Goal: Information Seeking & Learning: Learn about a topic

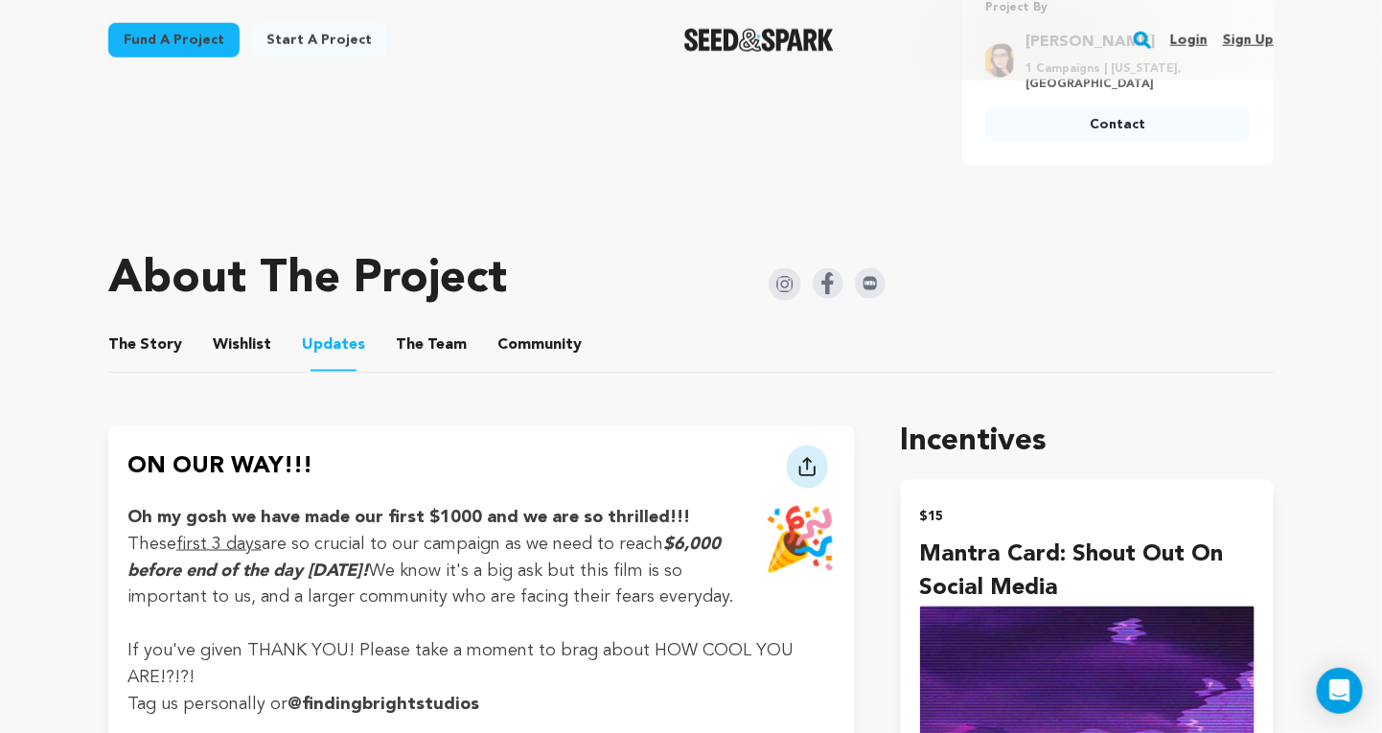
scroll to position [875, 0]
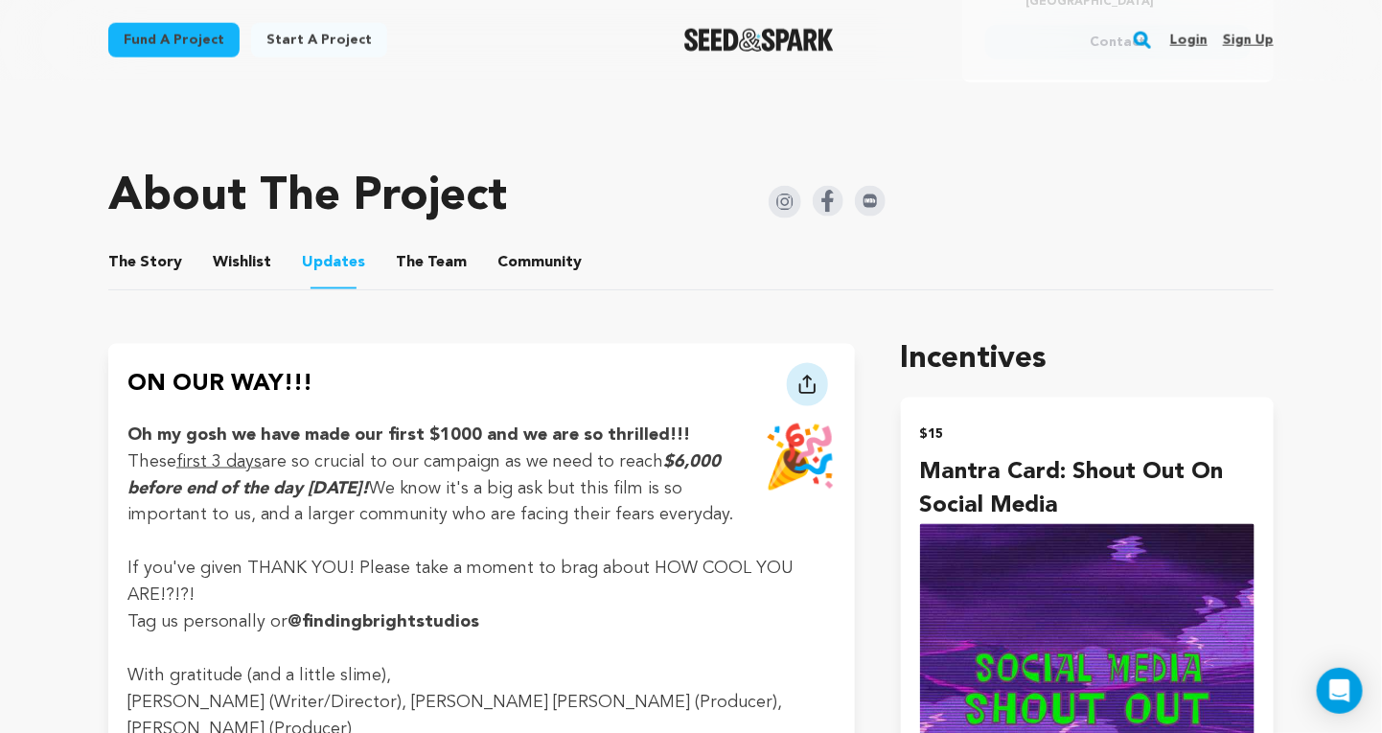
click at [250, 272] on button "Wishlist" at bounding box center [243, 266] width 46 height 46
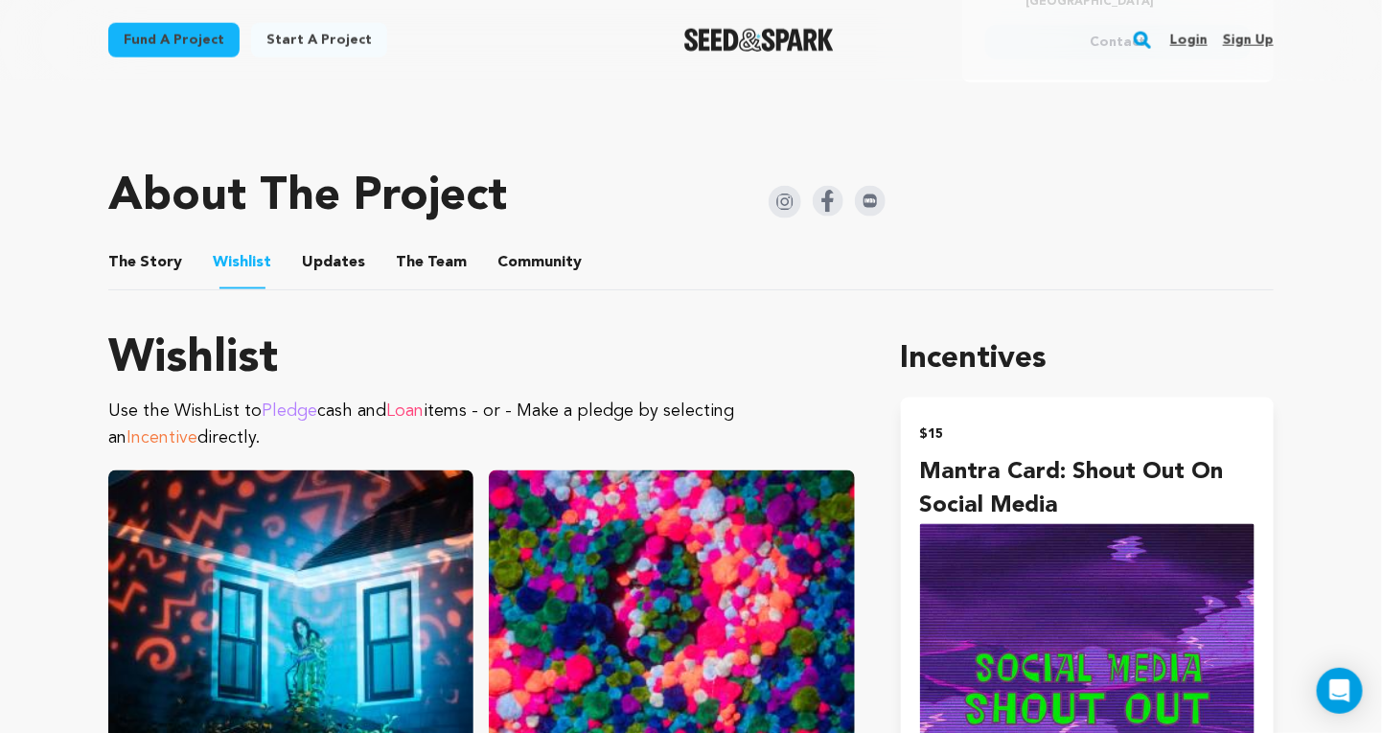
click at [423, 249] on button "The Team" at bounding box center [431, 266] width 46 height 46
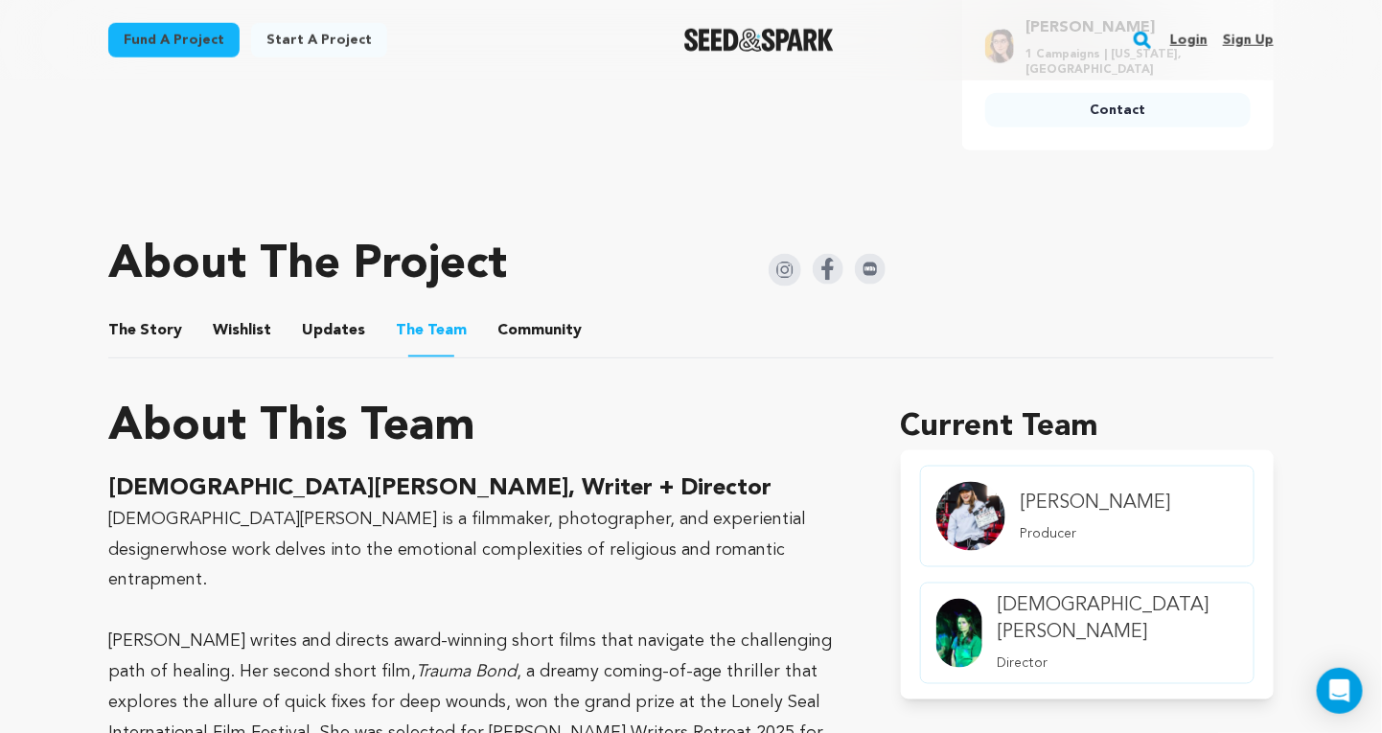
scroll to position [842, 0]
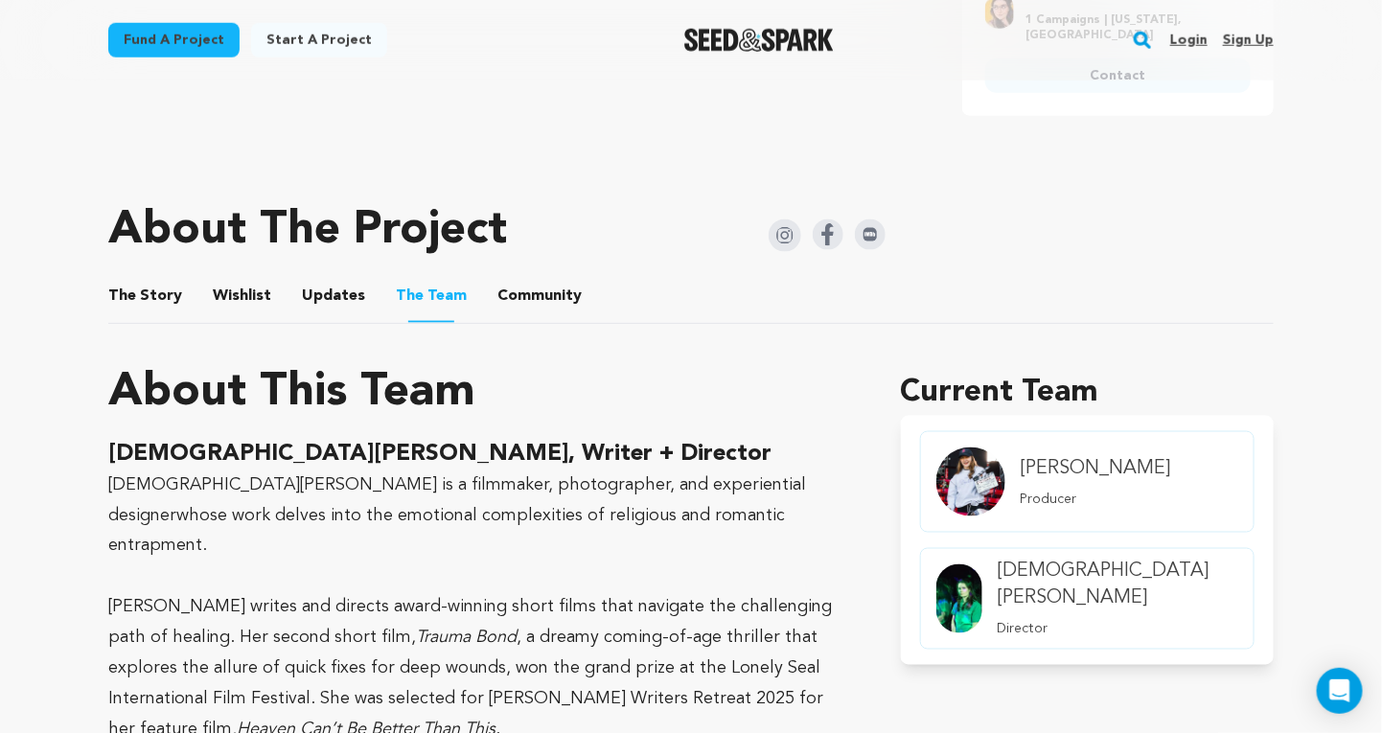
click at [165, 289] on button "The Story" at bounding box center [146, 300] width 46 height 46
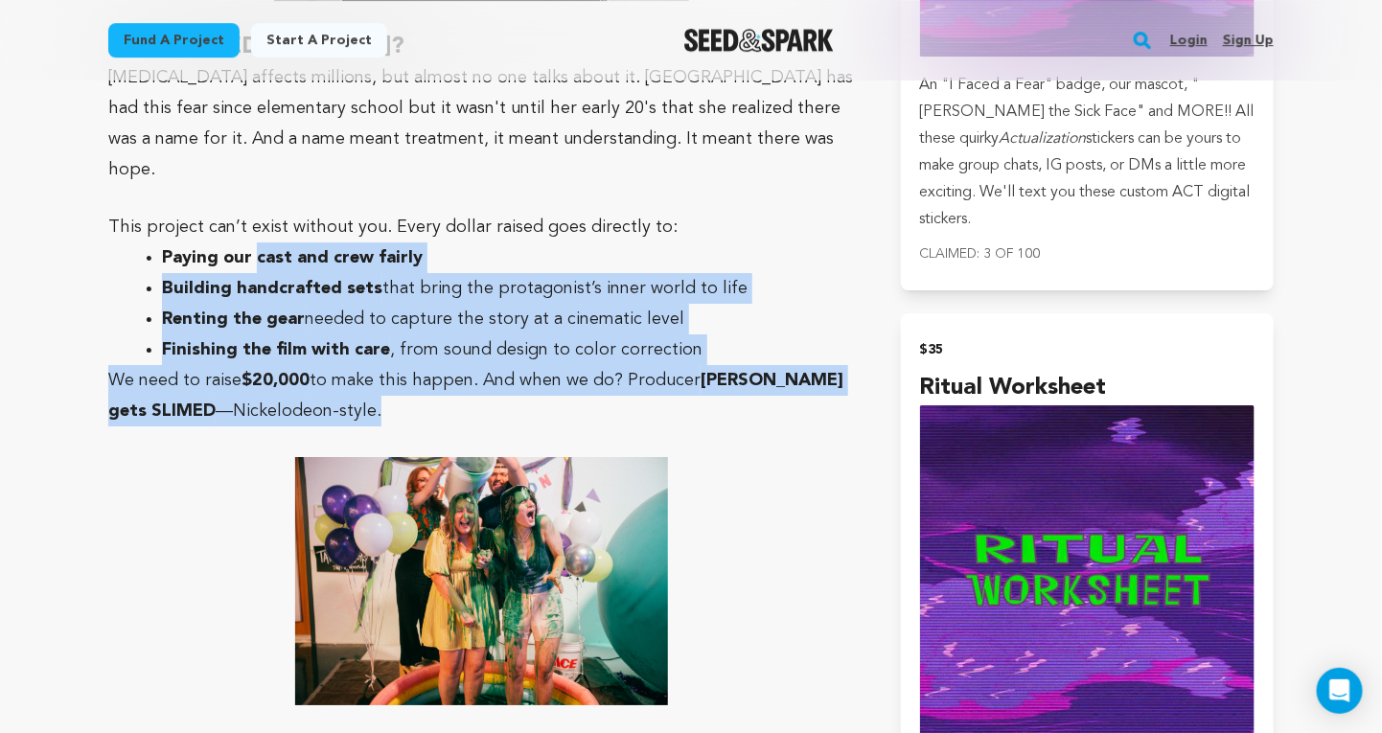
scroll to position [2301, 0]
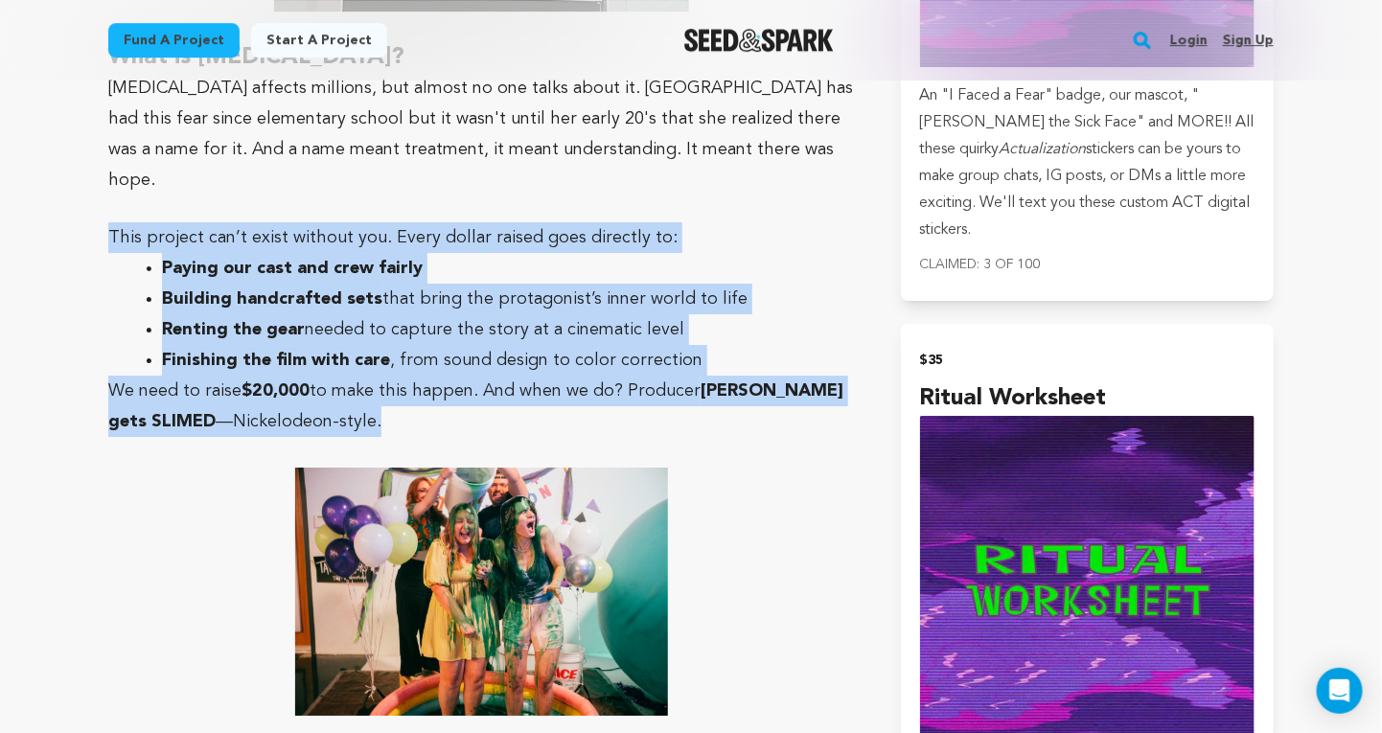
drag, startPoint x: 347, startPoint y: 276, endPoint x: 111, endPoint y: 171, distance: 258.3
copy div "This project can’t exist without you. Every dollar raised goes directly to: Pay…"
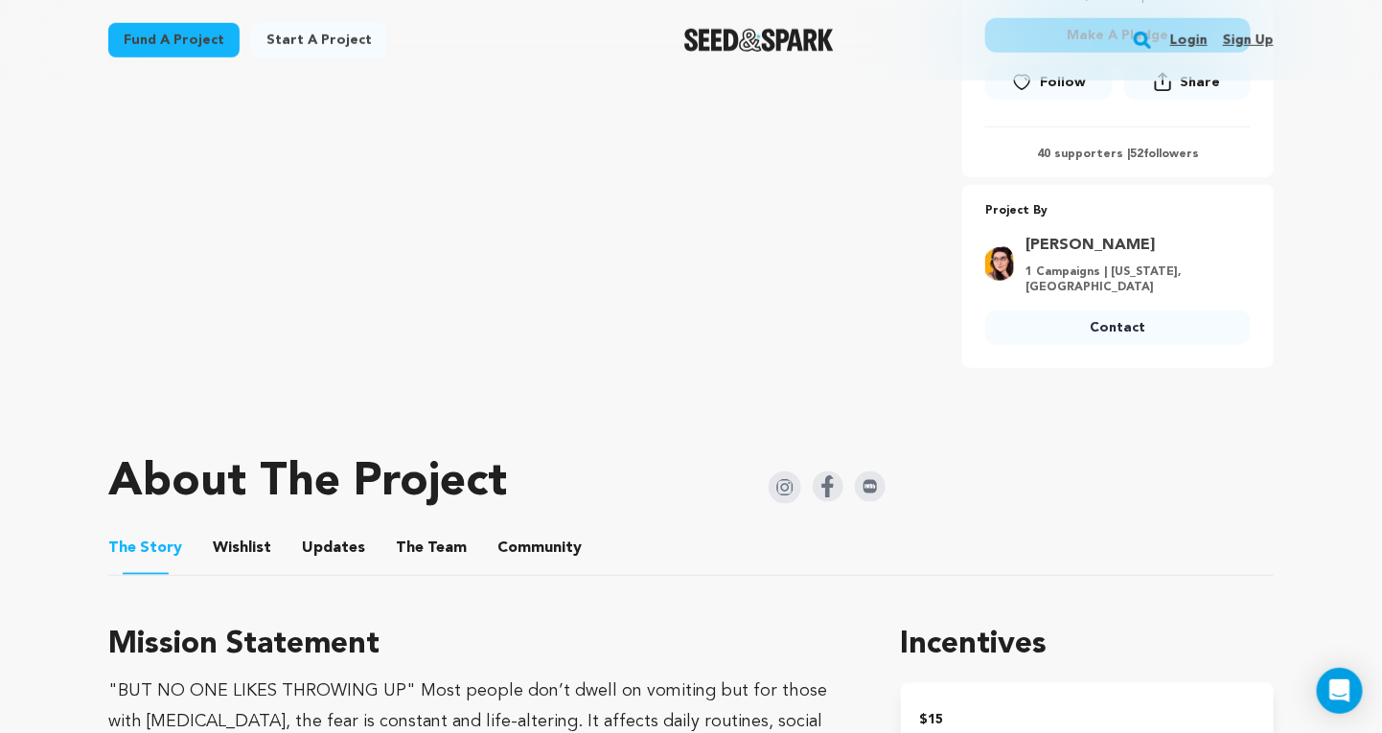
scroll to position [594, 0]
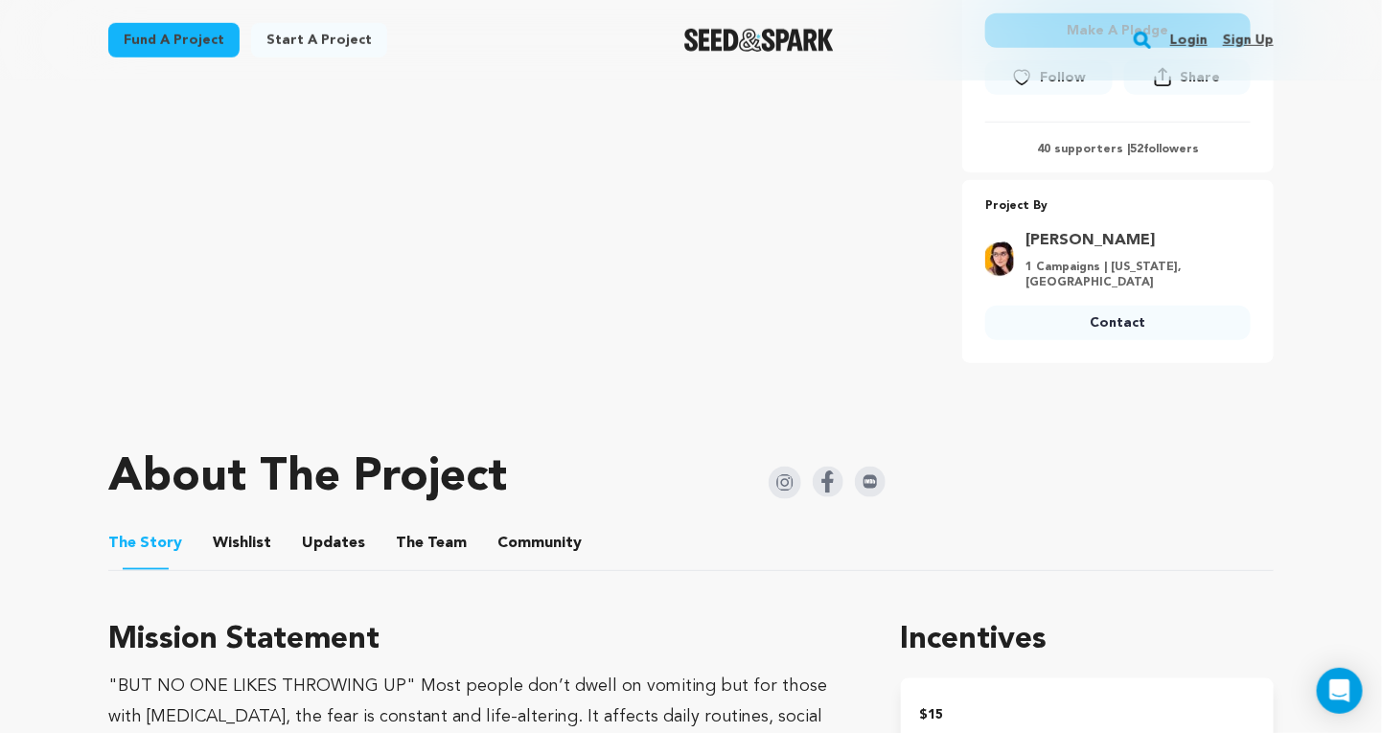
click at [325, 545] on button "Updates" at bounding box center [334, 547] width 46 height 46
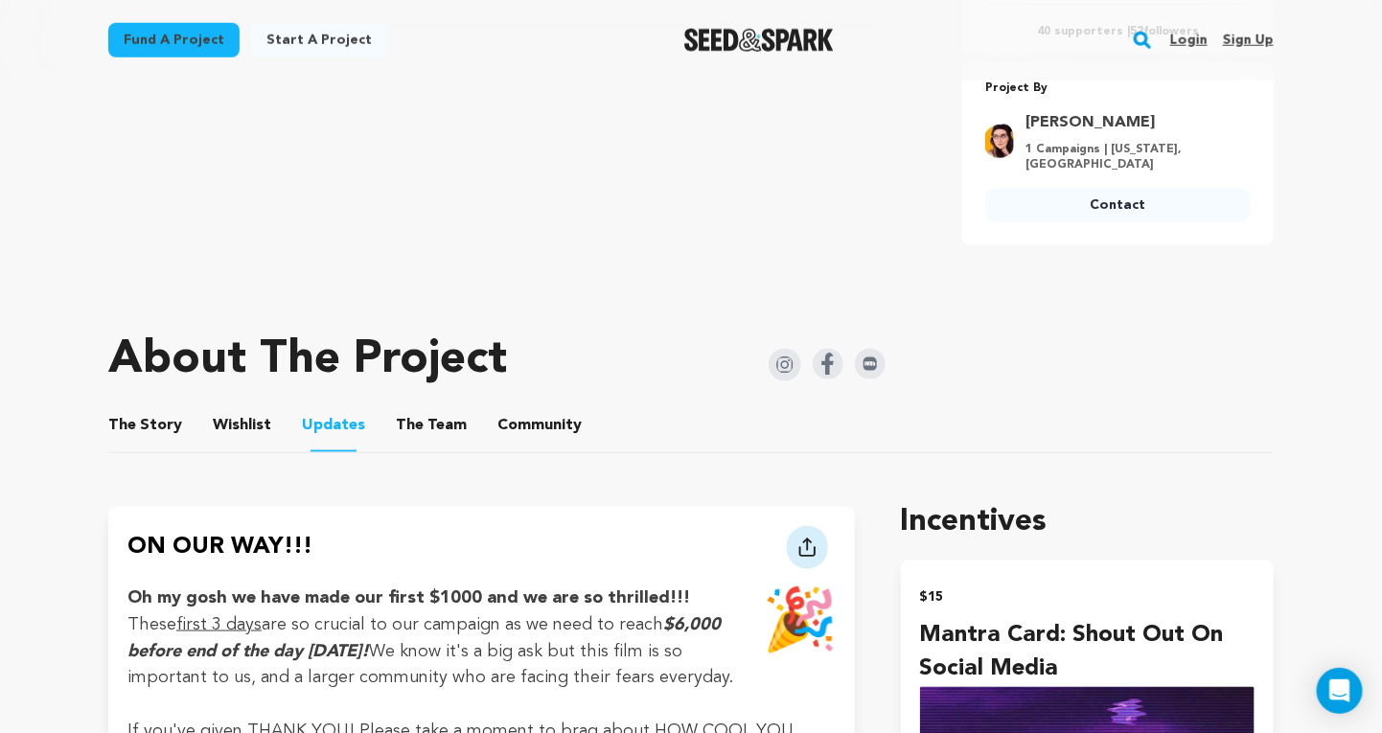
scroll to position [693, 0]
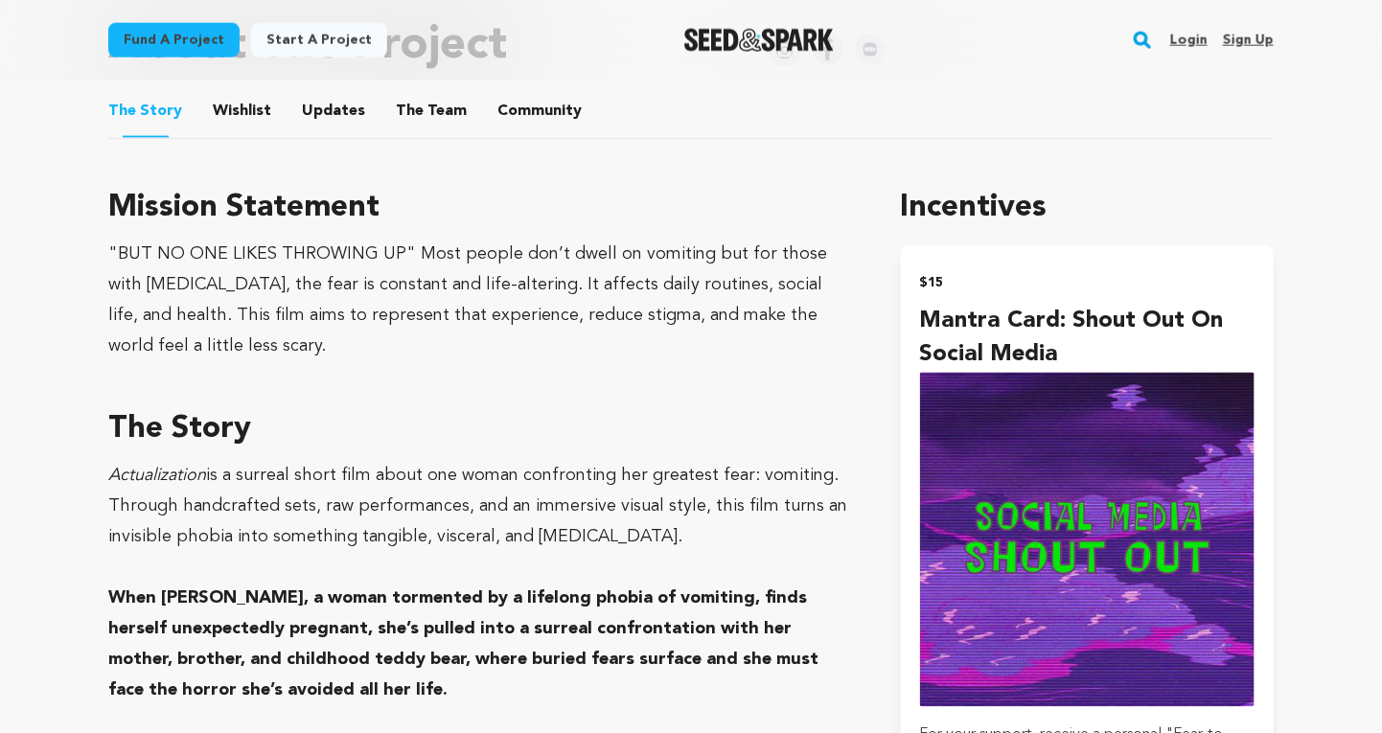
scroll to position [1027, 0]
